Goal: Task Accomplishment & Management: Complete application form

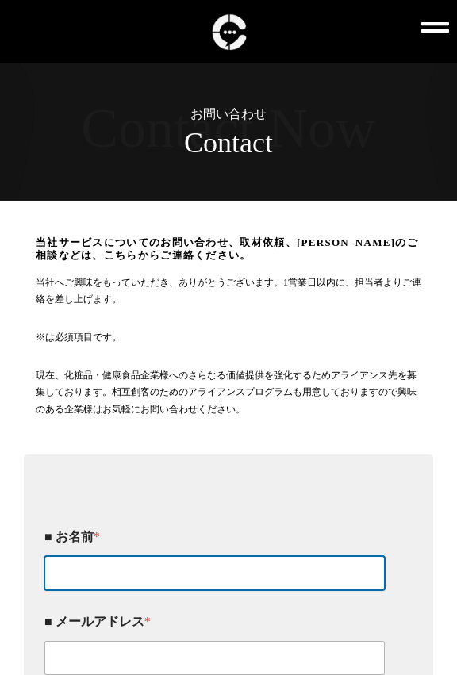
type input "[PERSON_NAME]"
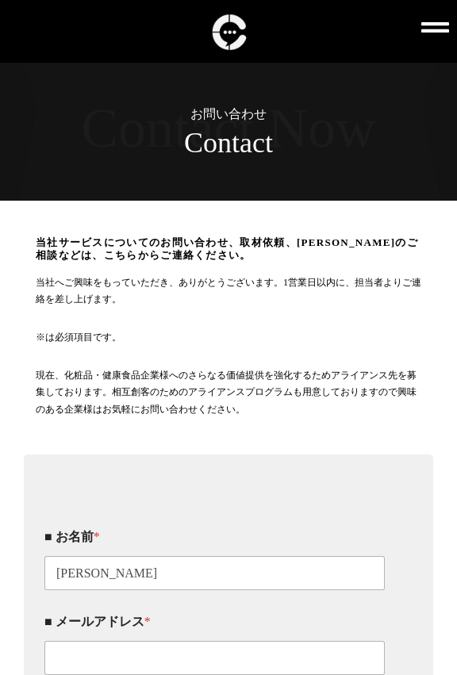
type input "08073203917"
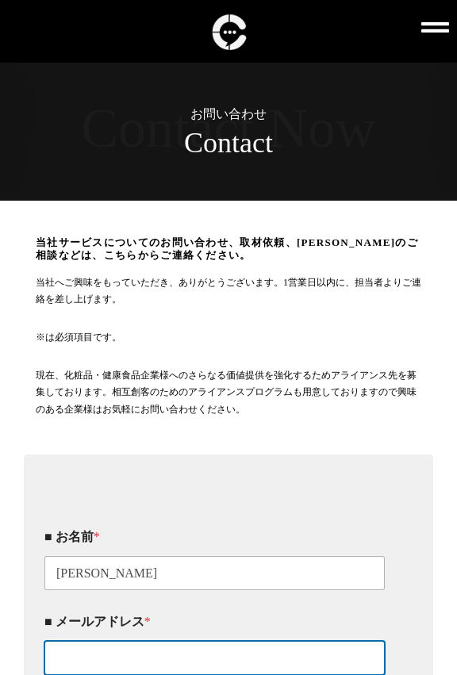
type input "[EMAIL_ADDRESS][DOMAIN_NAME]"
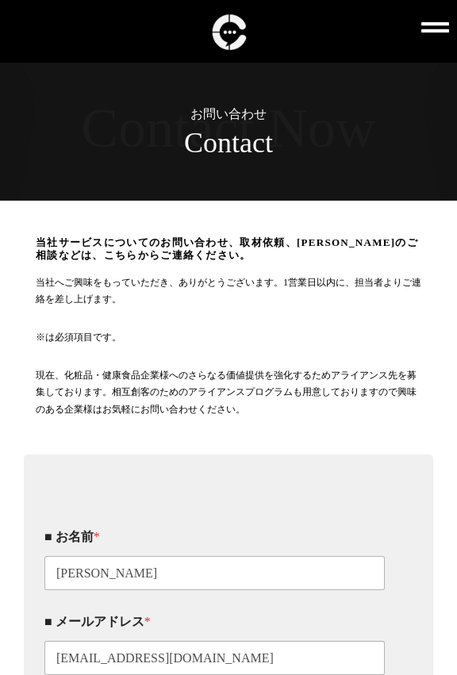
type textarea "lorem。 27ipsumdolo。 si8ametc、adipisc。 eli、se8doeiusmodtemporincidid4utlabor。 et…"
type input "_"
click input "同意する" at bounding box center [0, 0] width 0 height 0
click input "当社サービス・コンサルに関するお問い合わせ" at bounding box center [0, 0] width 0 height 0
checkbox input "true"
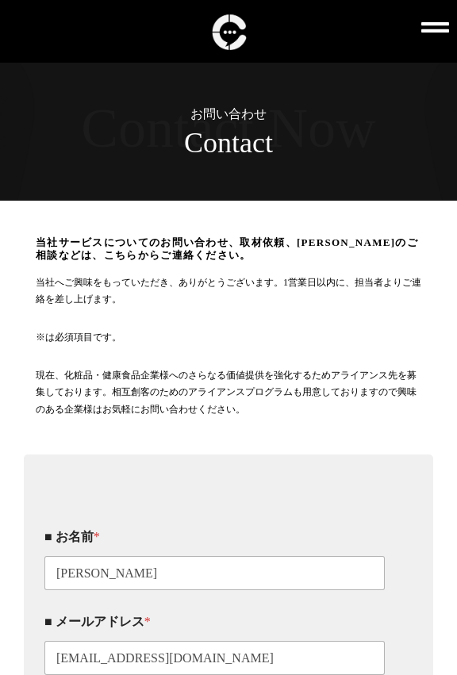
click input "アライアンスのお問い合わせ" at bounding box center [0, 0] width 0 height 0
checkbox input "true"
click input "取材依頼のお問い合わせ" at bounding box center [0, 0] width 0 height 0
checkbox input "true"
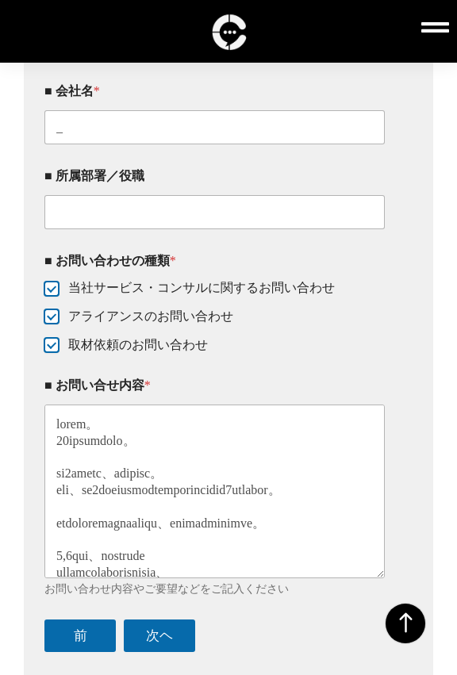
scroll to position [553, 0]
